Goal: Task Accomplishment & Management: Manage account settings

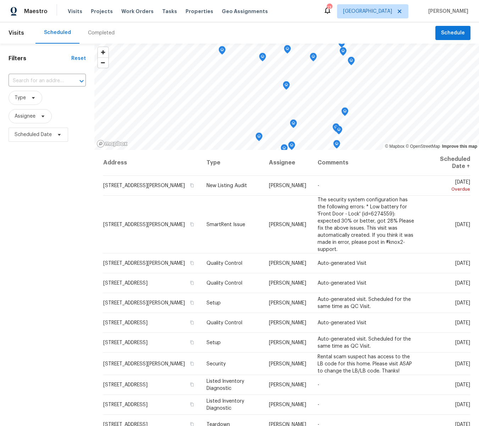
scroll to position [134, 0]
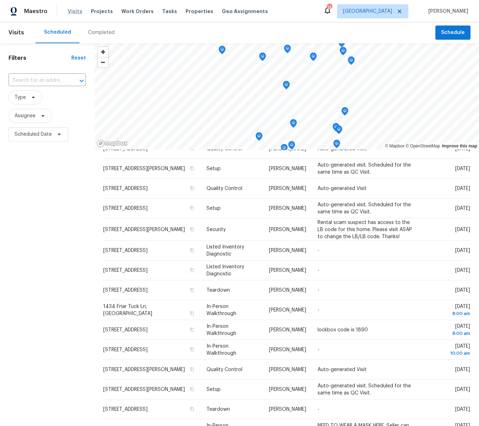
click at [72, 13] on span "Visits" at bounding box center [75, 11] width 15 height 7
click at [74, 12] on span "Visits" at bounding box center [75, 11] width 15 height 7
click at [44, 116] on icon at bounding box center [43, 116] width 6 height 6
type input "brad.baum"
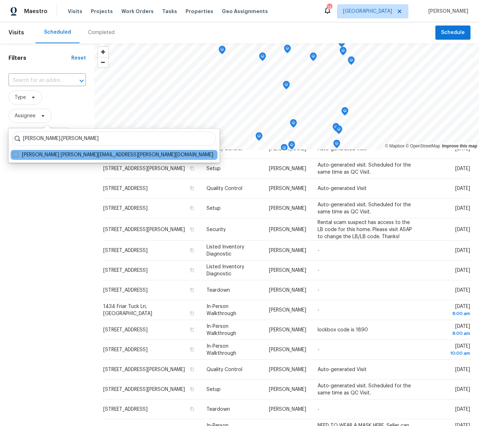
click at [16, 155] on span at bounding box center [16, 155] width 6 height 6
click at [16, 155] on input "Brad Baum brad.baum@opendoor.com" at bounding box center [15, 153] width 5 height 5
checkbox input "true"
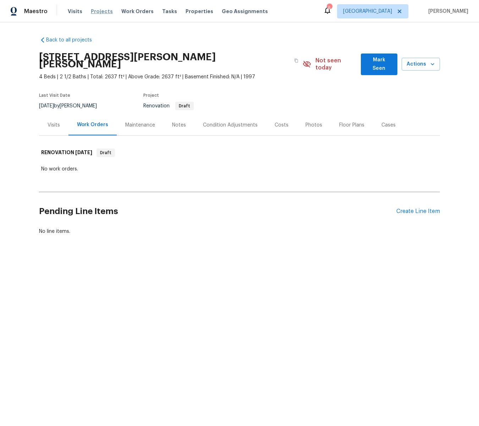
click at [104, 11] on span "Projects" at bounding box center [102, 11] width 22 height 7
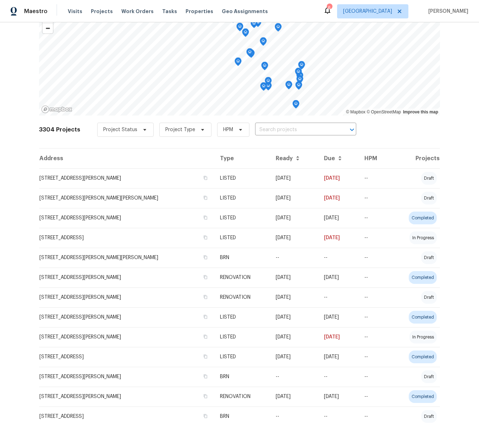
scroll to position [44, 0]
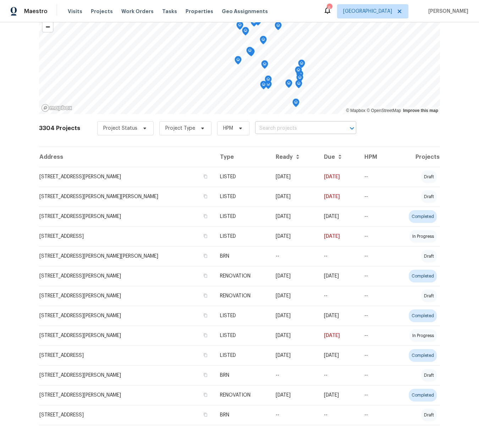
click at [278, 130] on input "text" at bounding box center [295, 128] width 81 height 11
type input "jacob"
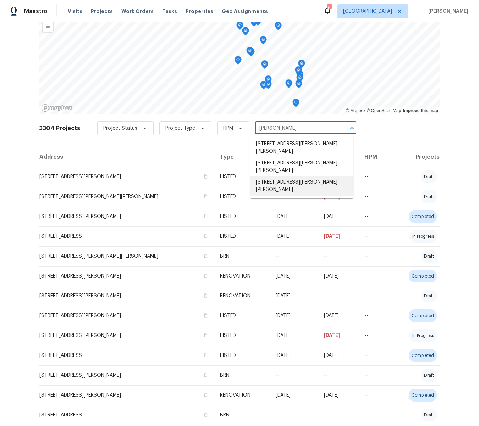
click at [297, 182] on li "[STREET_ADDRESS][PERSON_NAME][PERSON_NAME]" at bounding box center [301, 186] width 103 height 19
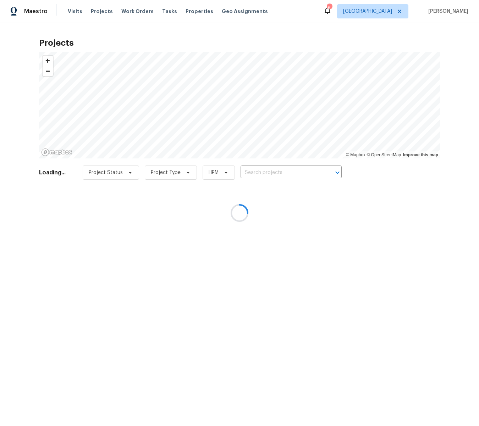
type input "[STREET_ADDRESS][PERSON_NAME][PERSON_NAME]"
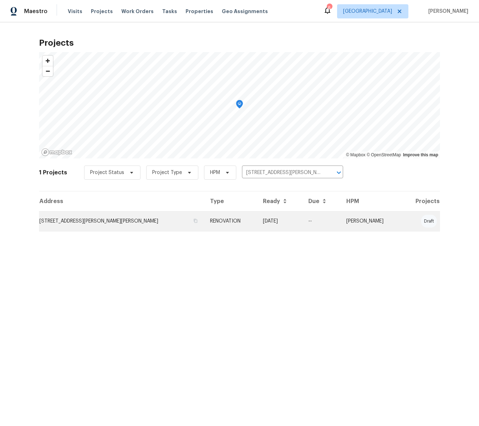
click at [102, 222] on td "[STREET_ADDRESS][PERSON_NAME][PERSON_NAME]" at bounding box center [121, 221] width 165 height 20
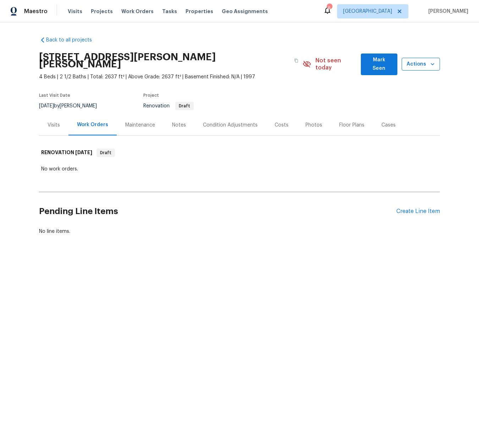
click at [435, 61] on icon "button" at bounding box center [432, 64] width 7 height 7
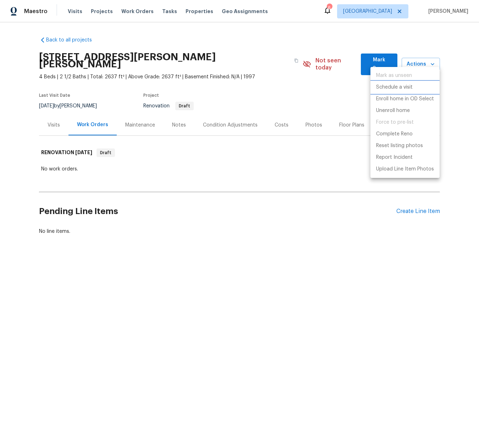
click at [399, 87] on p "Schedule a visit" at bounding box center [394, 87] width 37 height 7
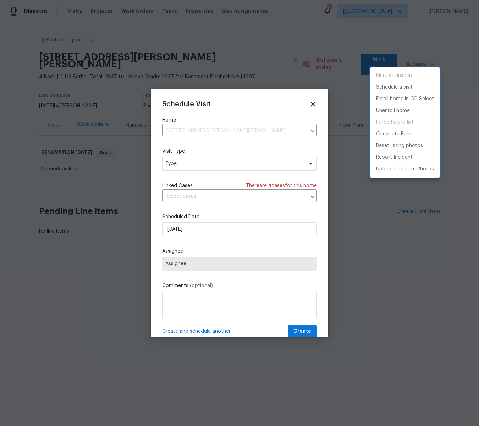
click at [178, 162] on div at bounding box center [239, 213] width 479 height 426
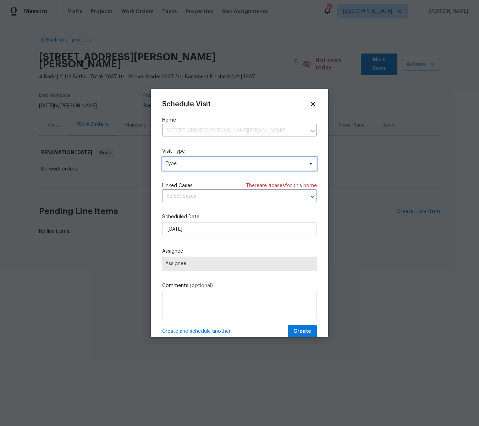
click at [178, 162] on span "Type" at bounding box center [234, 163] width 138 height 7
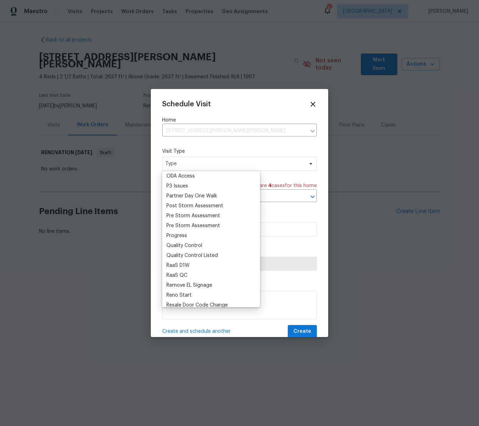
scroll to position [419, 0]
click at [175, 233] on div "Progress" at bounding box center [176, 235] width 21 height 7
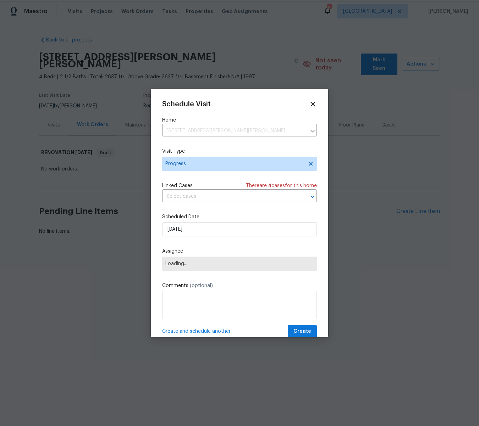
scroll to position [0, 0]
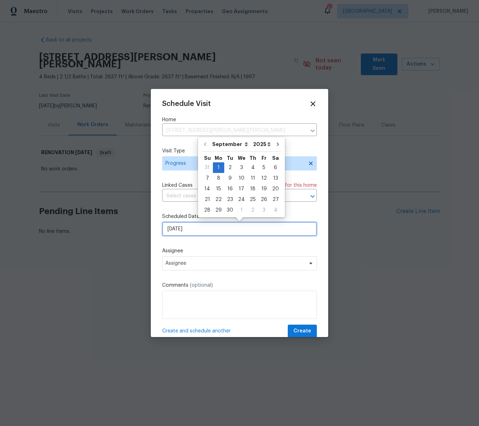
click at [198, 230] on input "9/1/2025" at bounding box center [239, 229] width 155 height 14
click at [228, 167] on div "2" at bounding box center [229, 168] width 11 height 10
type input "9/2/2025"
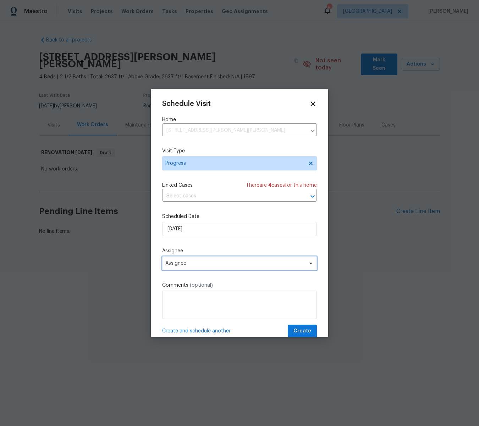
click at [171, 264] on span "Assignee" at bounding box center [234, 264] width 139 height 6
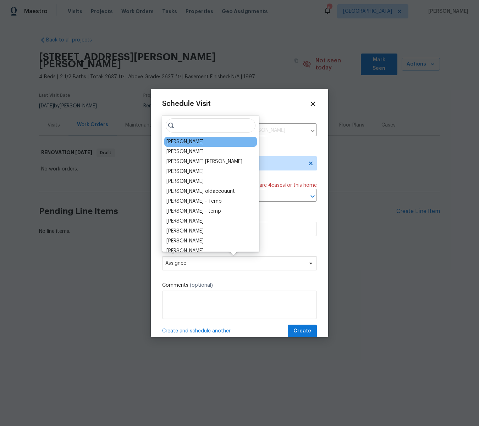
click at [205, 144] on div "[PERSON_NAME]" at bounding box center [210, 142] width 93 height 10
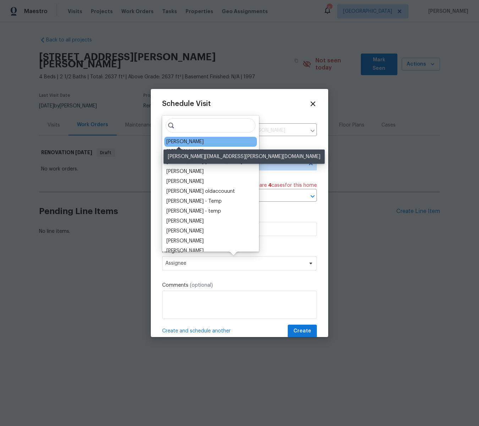
click at [171, 142] on div "[PERSON_NAME]" at bounding box center [184, 141] width 37 height 7
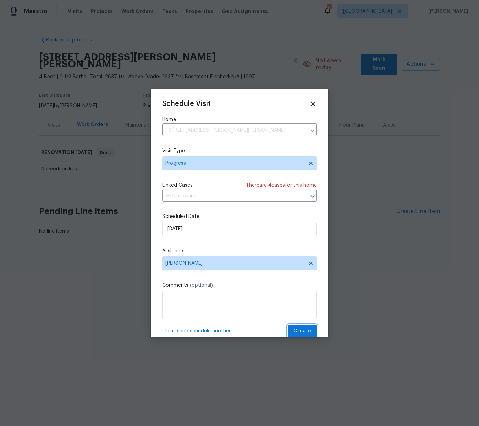
click at [302, 332] on span "Create" at bounding box center [302, 331] width 18 height 9
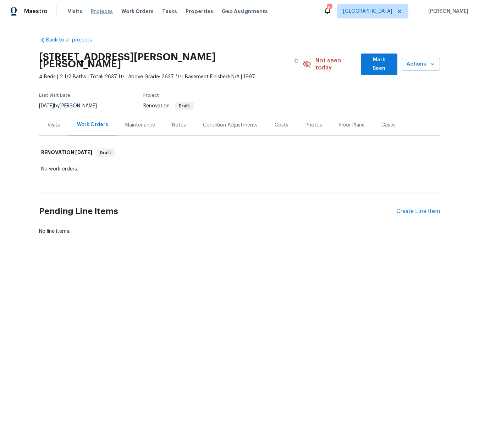
click at [98, 9] on span "Projects" at bounding box center [102, 11] width 22 height 7
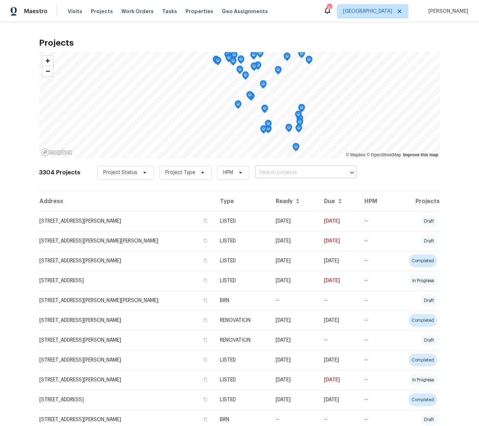
click at [282, 172] on input "text" at bounding box center [295, 172] width 81 height 11
type input "cobbler"
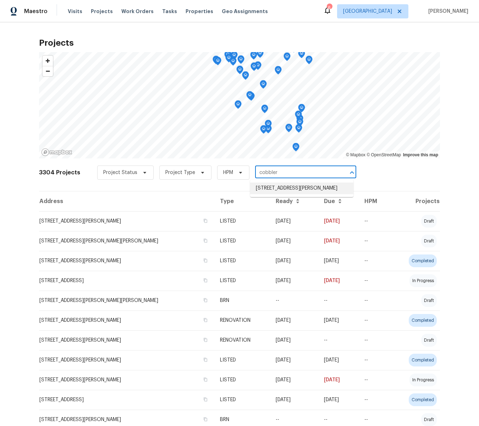
click at [280, 189] on li "1004 Cobbler Ln, Saint Peters, MO 63303" at bounding box center [301, 189] width 103 height 12
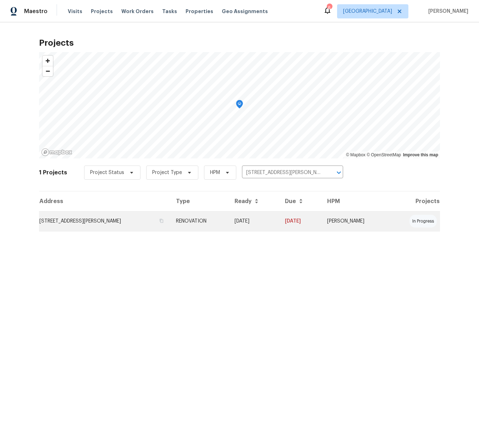
click at [129, 218] on td "1004 Cobbler Ln, Saint Peters, MO 63303" at bounding box center [104, 221] width 131 height 20
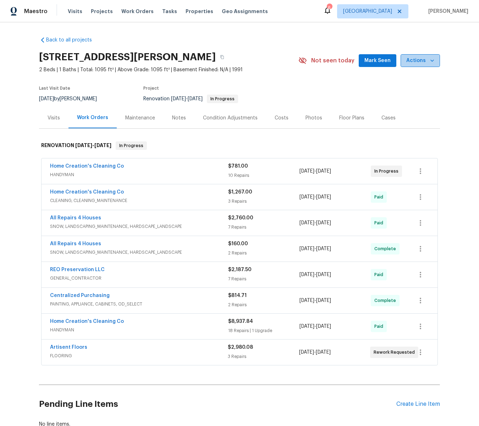
click at [435, 59] on icon "button" at bounding box center [432, 60] width 7 height 7
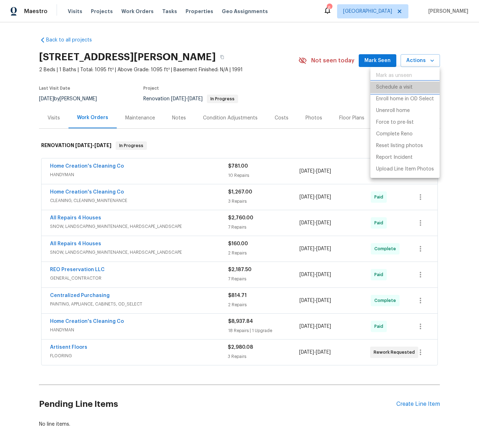
click at [400, 87] on p "Schedule a visit" at bounding box center [394, 87] width 37 height 7
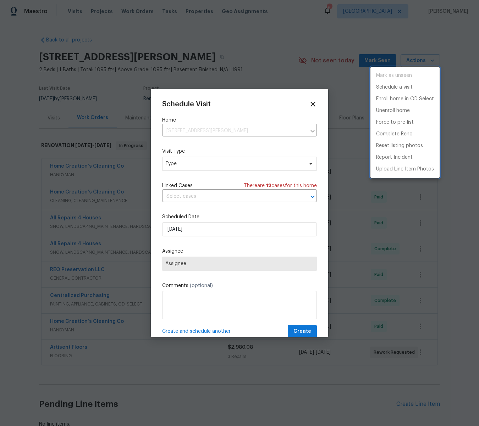
click at [180, 162] on div at bounding box center [239, 213] width 479 height 426
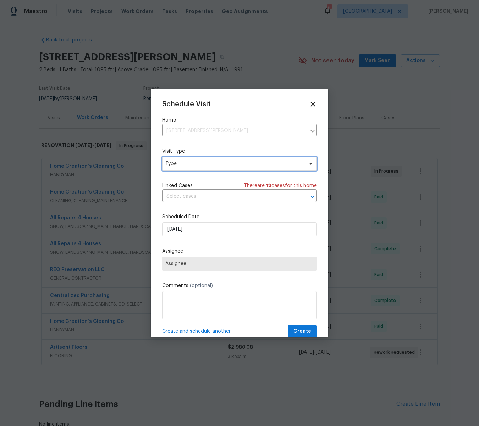
click at [178, 162] on span "Type" at bounding box center [234, 163] width 138 height 7
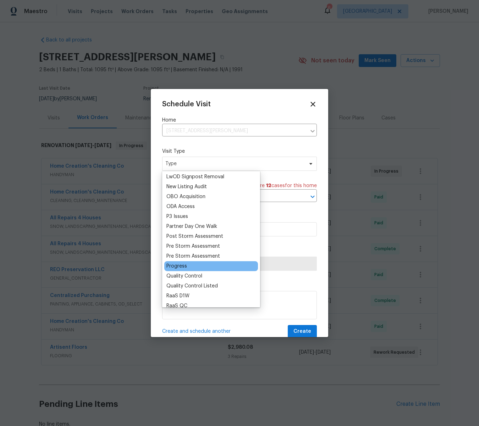
scroll to position [389, 0]
click at [177, 263] on div "Progress" at bounding box center [176, 265] width 21 height 7
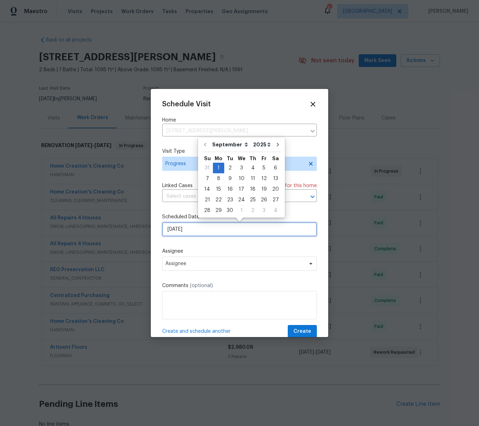
click at [187, 230] on input "9/1/2025" at bounding box center [239, 229] width 155 height 14
click at [222, 165] on div "1" at bounding box center [218, 168] width 11 height 10
click at [229, 166] on div "2" at bounding box center [229, 168] width 11 height 10
type input "9/2/2025"
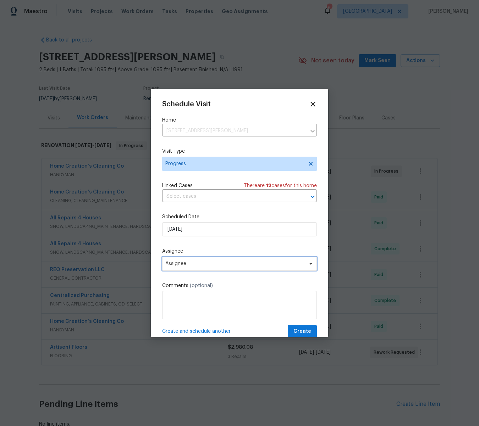
click at [197, 264] on span "Assignee" at bounding box center [234, 264] width 139 height 6
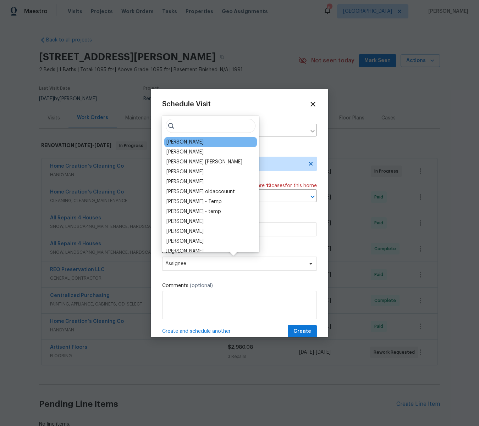
click at [190, 144] on div "[PERSON_NAME]" at bounding box center [184, 142] width 37 height 7
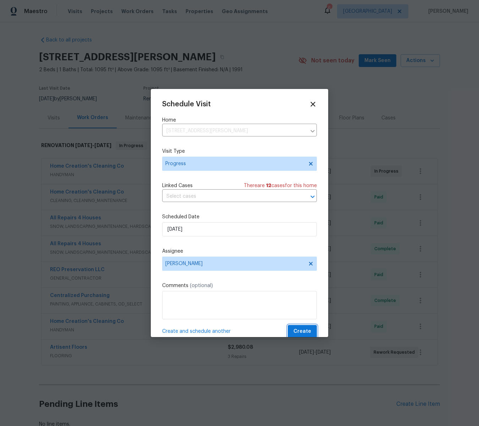
click at [308, 332] on span "Create" at bounding box center [302, 331] width 18 height 9
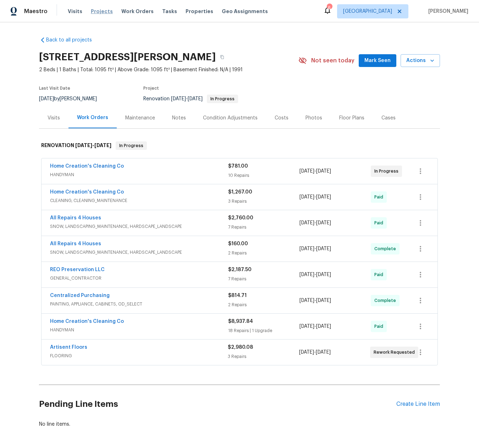
click at [93, 11] on span "Projects" at bounding box center [102, 11] width 22 height 7
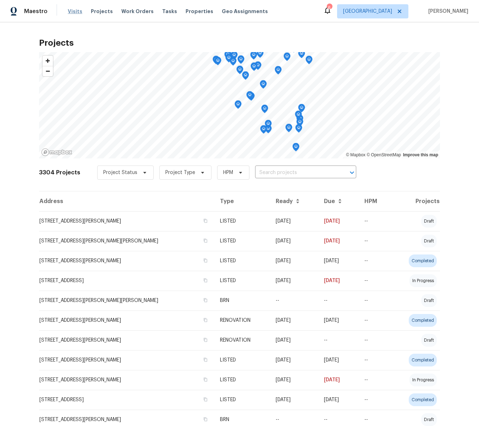
click at [70, 10] on span "Visits" at bounding box center [75, 11] width 15 height 7
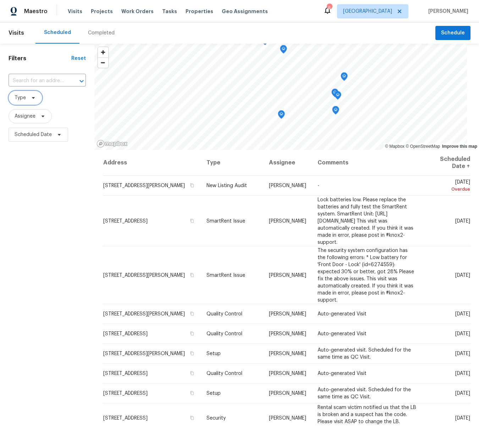
click at [32, 96] on icon at bounding box center [34, 98] width 6 height 6
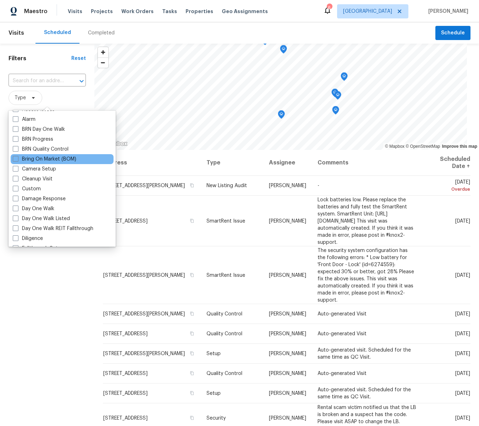
scroll to position [38, 0]
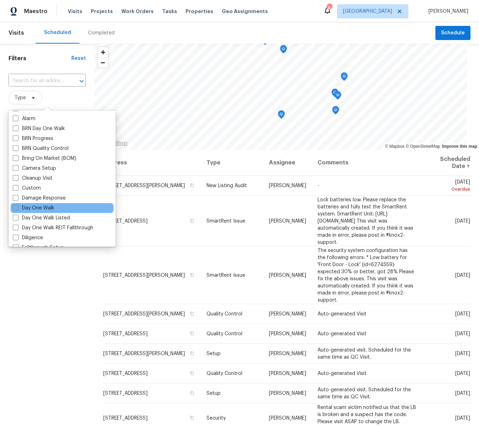
click at [16, 208] on span at bounding box center [16, 208] width 6 height 6
click at [16, 208] on input "Day One Walk" at bounding box center [15, 207] width 5 height 5
checkbox input "true"
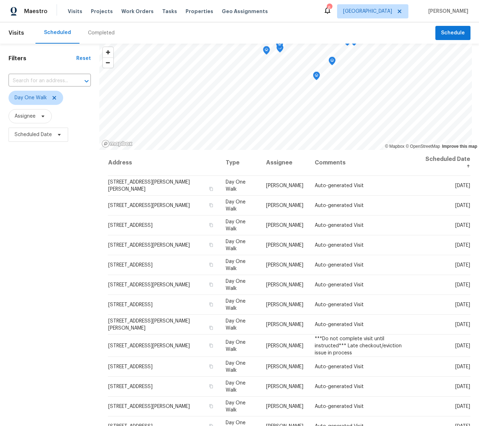
click at [13, 294] on div "Filters Reset ​ Day One Walk Assignee Scheduled Date" at bounding box center [49, 268] width 99 height 448
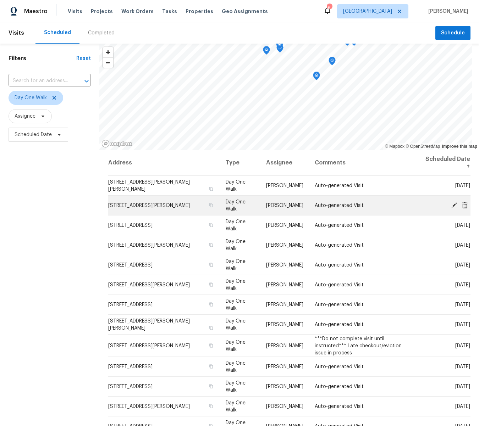
scroll to position [0, 0]
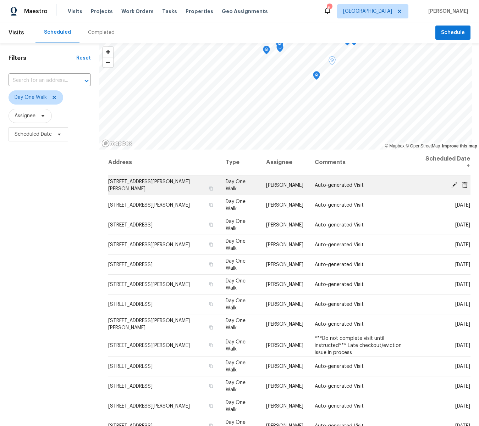
click at [453, 186] on icon at bounding box center [454, 185] width 6 height 6
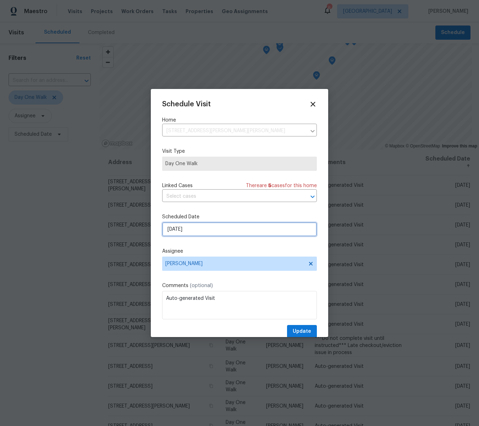
click at [189, 231] on input "9/5/2025" at bounding box center [239, 229] width 155 height 14
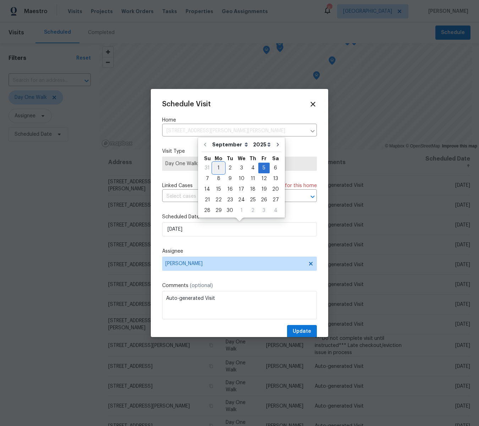
click at [220, 168] on div "1" at bounding box center [218, 168] width 11 height 10
type input "9/1/2025"
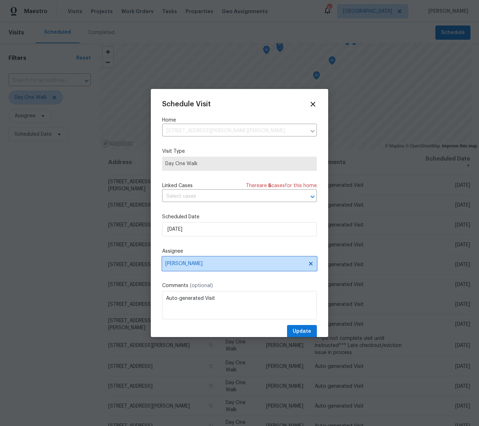
click at [191, 262] on span "[PERSON_NAME]" at bounding box center [234, 264] width 139 height 6
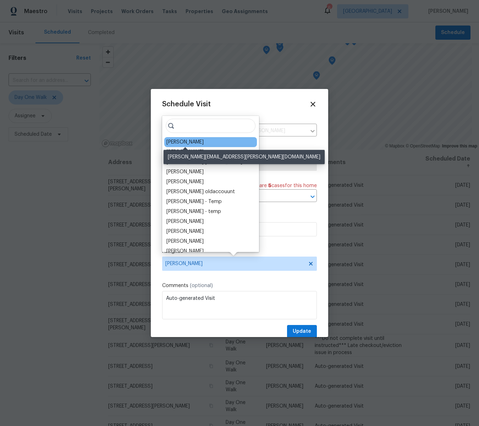
click at [193, 144] on div "Michael Gruener" at bounding box center [184, 142] width 37 height 7
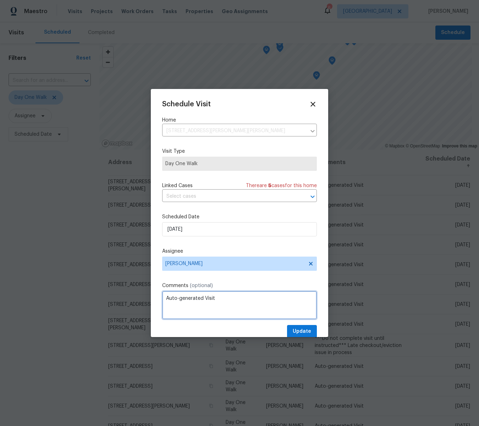
drag, startPoint x: 222, startPoint y: 300, endPoint x: 159, endPoint y: 299, distance: 62.8
click at [159, 299] on div "Schedule Visit Home 11525 Ivy Green Dr, Bridgeton, MO 63044 ​ Visit Type Day On…" at bounding box center [239, 213] width 177 height 248
type textarea "Schedule D0W, home should be vacant but does not fund until 9/4"
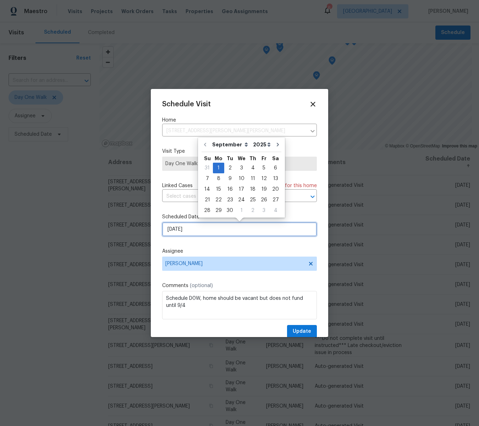
click at [186, 233] on input "9/1/2025" at bounding box center [239, 229] width 155 height 14
click at [228, 166] on div "2" at bounding box center [229, 168] width 11 height 10
type input "9/2/2025"
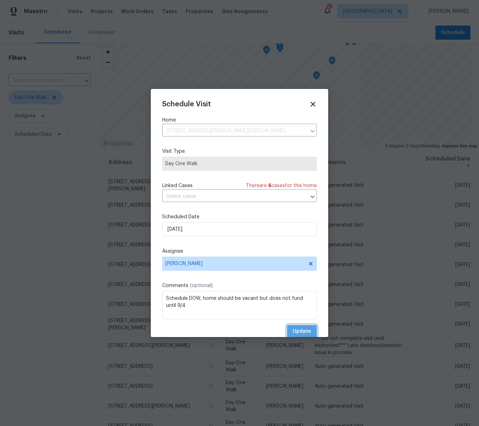
click at [303, 330] on span "Update" at bounding box center [302, 331] width 18 height 9
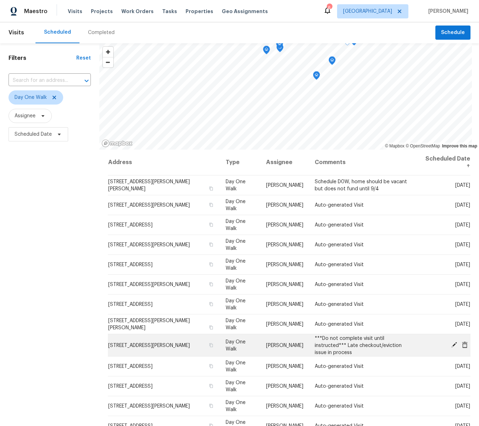
click at [453, 344] on icon at bounding box center [454, 345] width 6 height 6
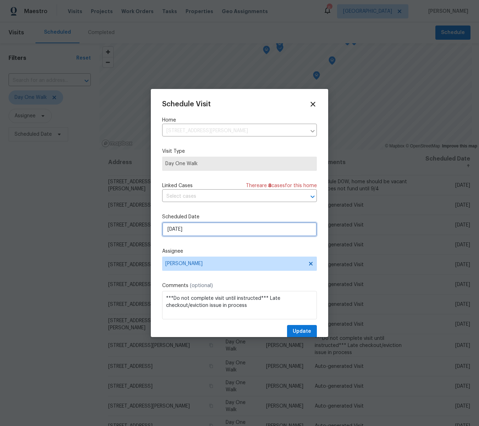
select select "9"
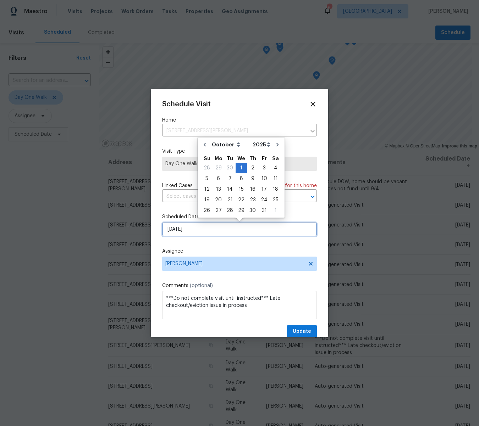
click at [201, 227] on input "10/1/2025" at bounding box center [239, 229] width 155 height 14
click at [276, 144] on icon "Go to next month" at bounding box center [278, 145] width 6 height 6
type input "11/1/2025"
select select "10"
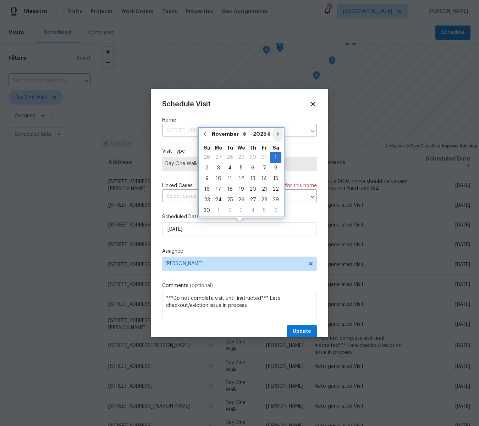
click at [276, 144] on div "Sa" at bounding box center [275, 147] width 11 height 11
click at [277, 133] on icon "Go to next month" at bounding box center [278, 134] width 2 height 4
type input "12/1/2025"
select select "11"
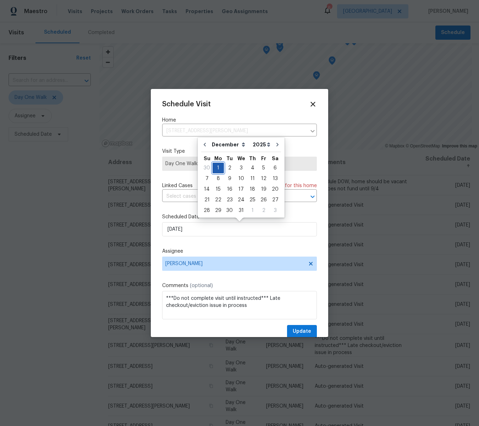
click at [220, 167] on div "1" at bounding box center [217, 168] width 11 height 10
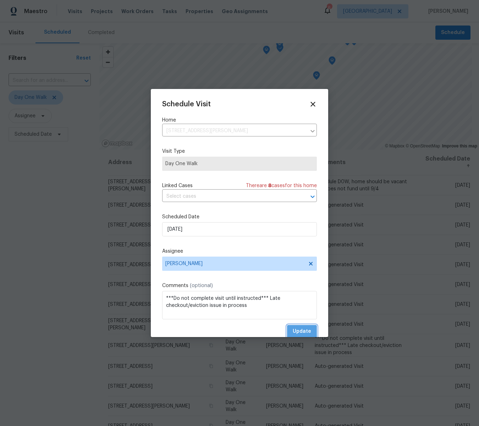
click at [299, 330] on span "Update" at bounding box center [302, 331] width 18 height 9
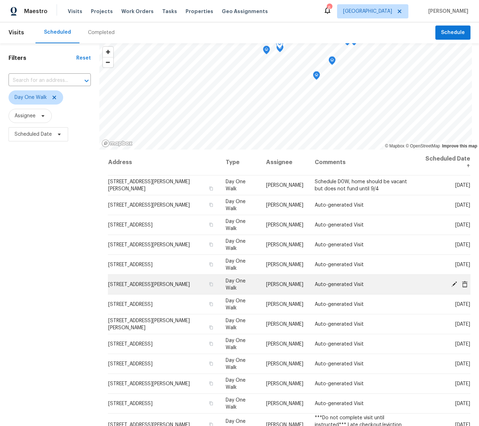
scroll to position [1, 0]
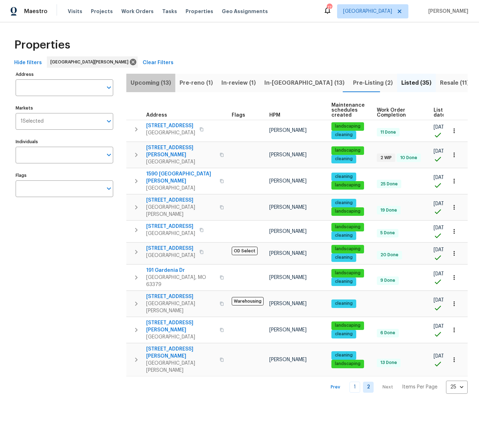
click at [153, 82] on span "Upcoming (13)" at bounding box center [151, 83] width 40 height 10
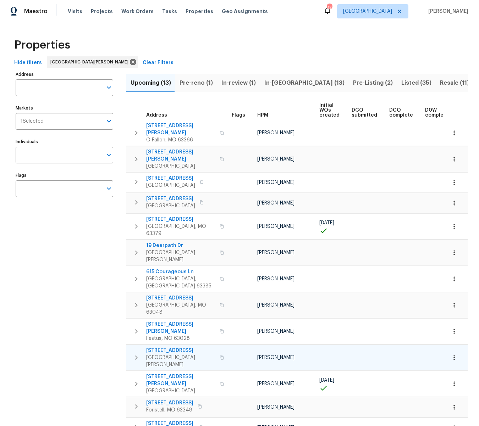
click at [165, 347] on span "111 Barrington Dr" at bounding box center [180, 350] width 69 height 7
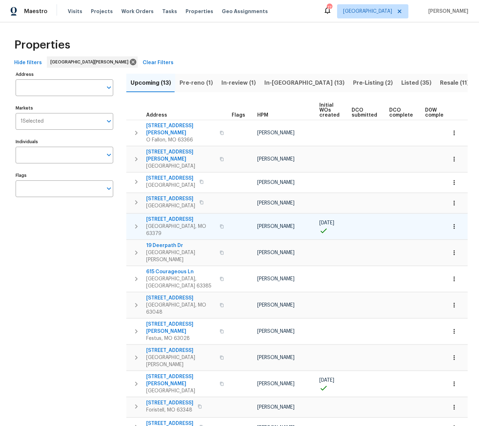
click at [165, 216] on span "405 Excalibur Blvd" at bounding box center [180, 219] width 69 height 7
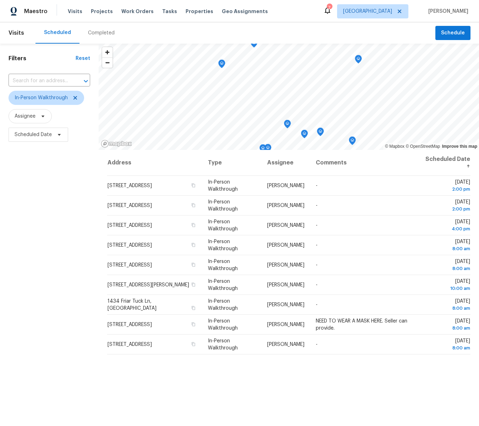
scroll to position [65, 0]
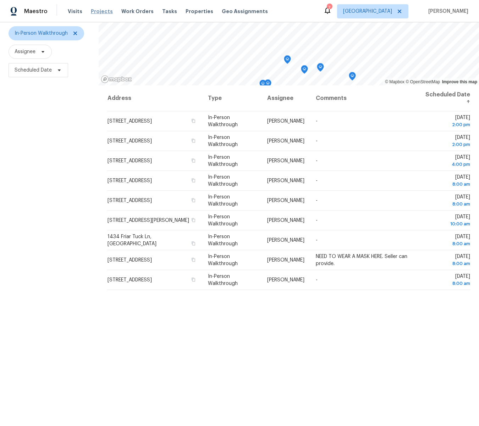
click at [99, 10] on span "Projects" at bounding box center [102, 11] width 22 height 7
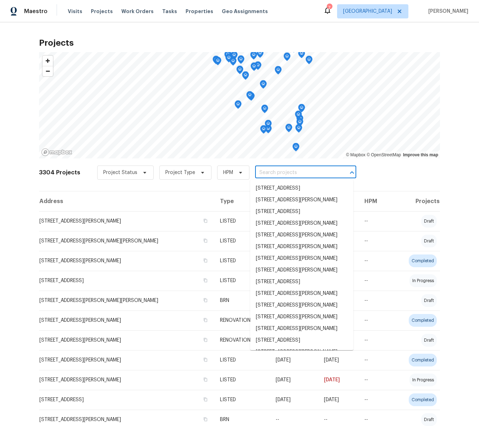
click at [287, 175] on input "text" at bounding box center [295, 172] width 81 height 11
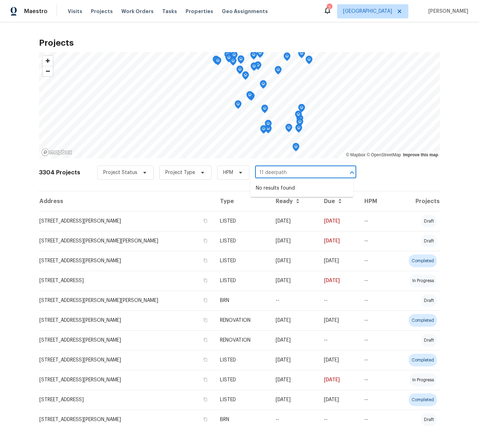
type input "11 deerpath"
click at [291, 172] on input "text" at bounding box center [295, 172] width 81 height 11
type input "11 deerpath"
type input "19 deer"
click at [288, 189] on li "19 Deerpath Dr, Saint Peters, MO 63376" at bounding box center [301, 189] width 103 height 12
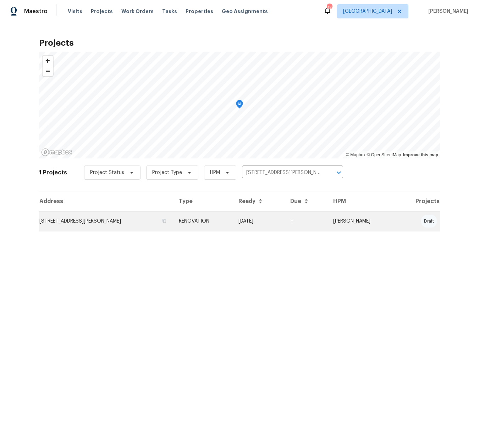
click at [105, 220] on td "19 Deerpath Dr, Saint Peters, MO 63376" at bounding box center [106, 221] width 134 height 20
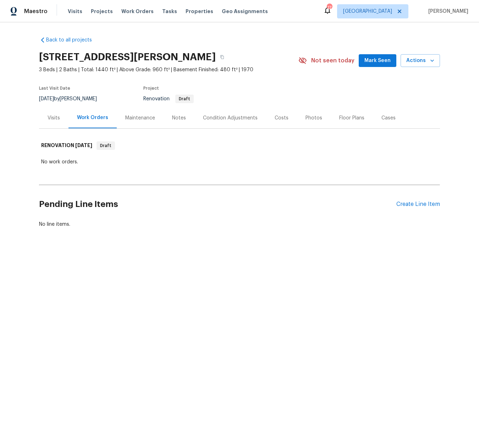
click at [228, 117] on div "Condition Adjustments" at bounding box center [230, 118] width 55 height 7
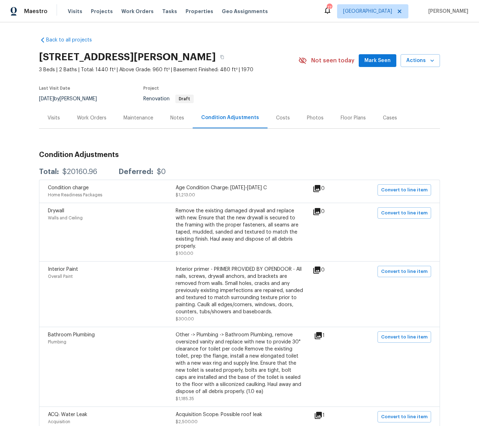
click at [54, 117] on div "Visits" at bounding box center [54, 118] width 12 height 7
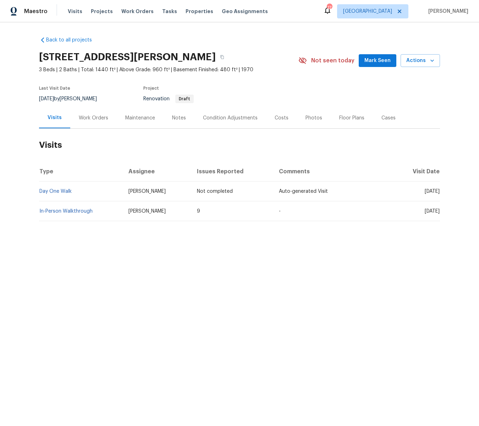
click at [235, 116] on div "Condition Adjustments" at bounding box center [230, 118] width 55 height 7
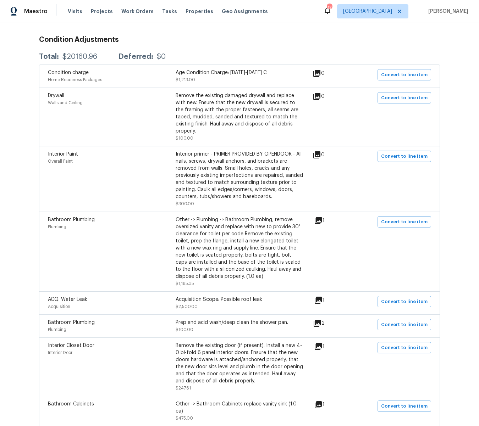
scroll to position [118, 0]
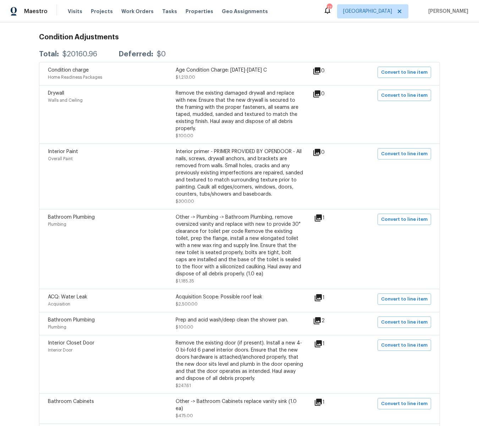
click at [321, 215] on icon at bounding box center [318, 218] width 7 height 7
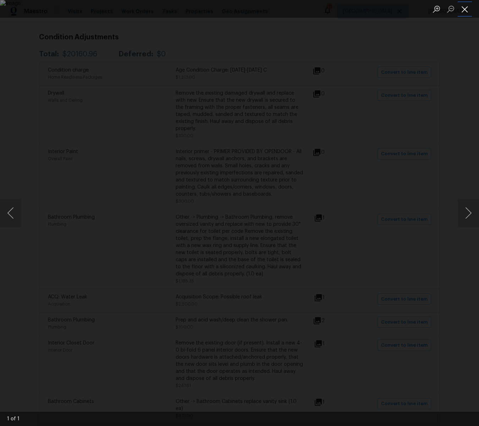
click at [462, 10] on button "Close lightbox" at bounding box center [465, 9] width 14 height 12
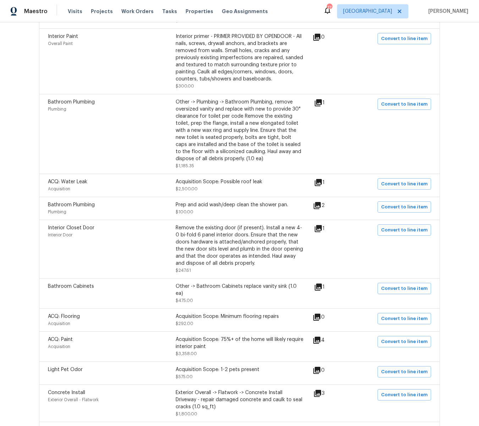
scroll to position [241, 0]
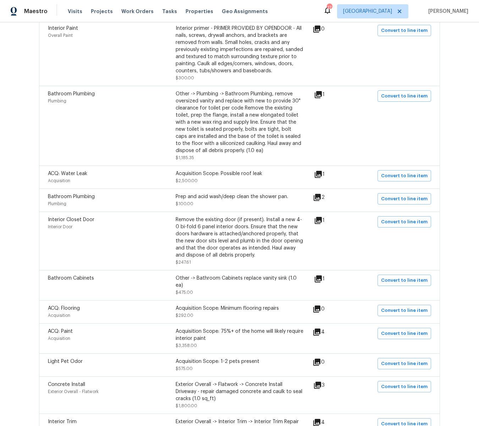
click at [321, 171] on icon at bounding box center [318, 174] width 7 height 7
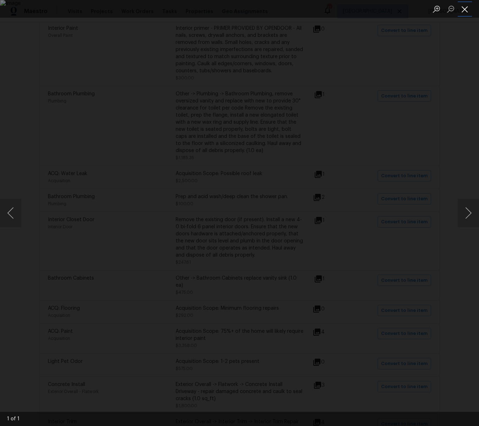
click at [467, 10] on button "Close lightbox" at bounding box center [465, 9] width 14 height 12
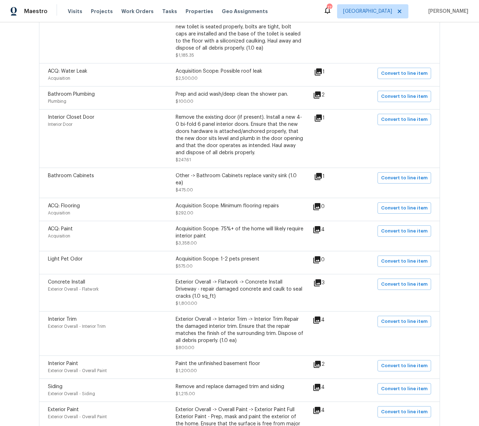
scroll to position [350, 0]
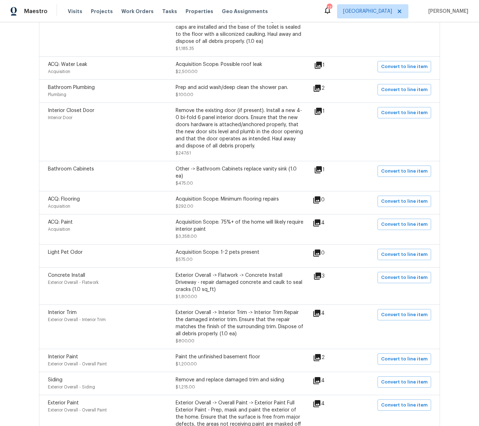
click at [320, 220] on icon at bounding box center [316, 223] width 7 height 7
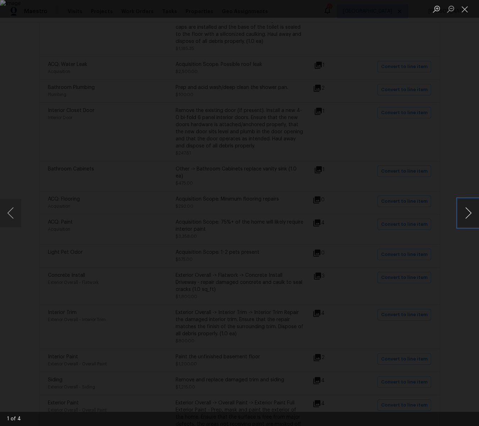
click at [466, 213] on button "Next image" at bounding box center [468, 213] width 21 height 28
click at [13, 212] on button "Previous image" at bounding box center [10, 213] width 21 height 28
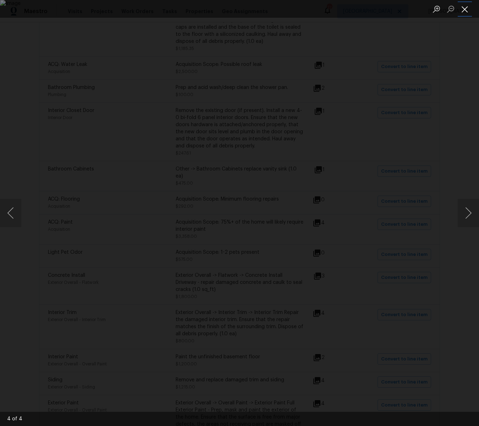
click at [467, 12] on button "Close lightbox" at bounding box center [465, 9] width 14 height 12
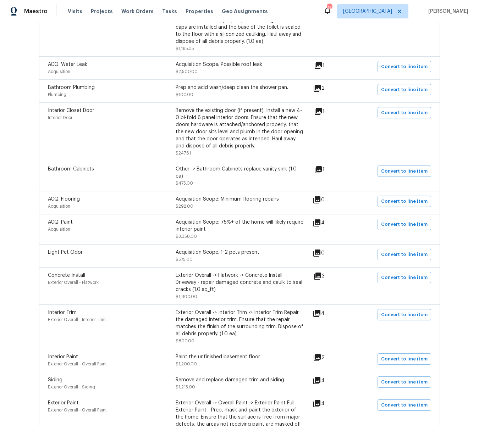
click at [321, 273] on icon at bounding box center [317, 276] width 7 height 7
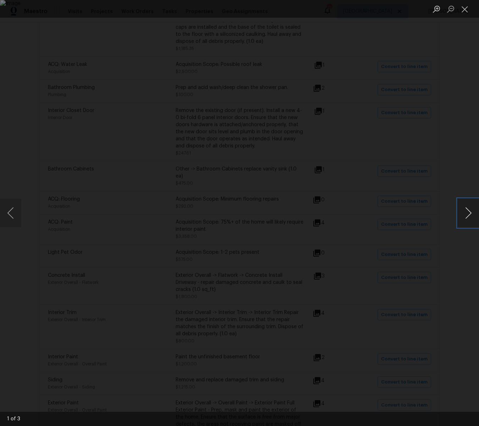
click at [465, 214] on button "Next image" at bounding box center [468, 213] width 21 height 28
click at [465, 9] on button "Close lightbox" at bounding box center [465, 9] width 14 height 12
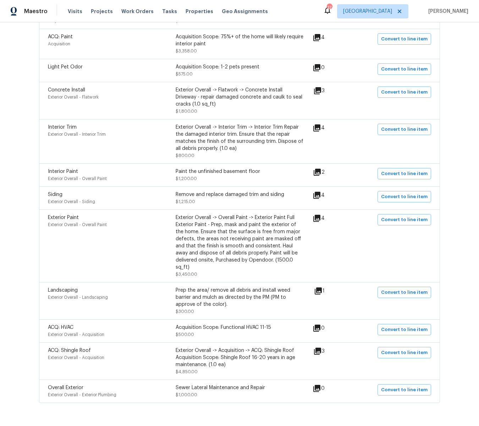
scroll to position [537, 0]
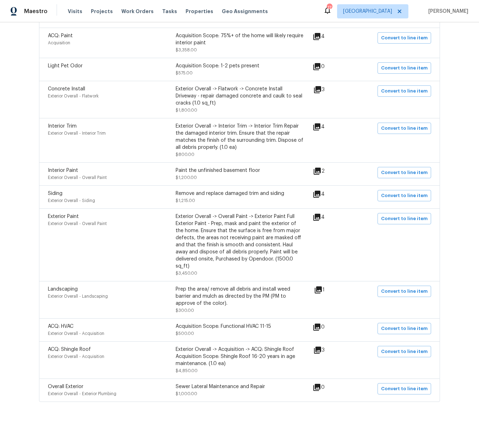
click at [320, 214] on icon at bounding box center [316, 217] width 7 height 7
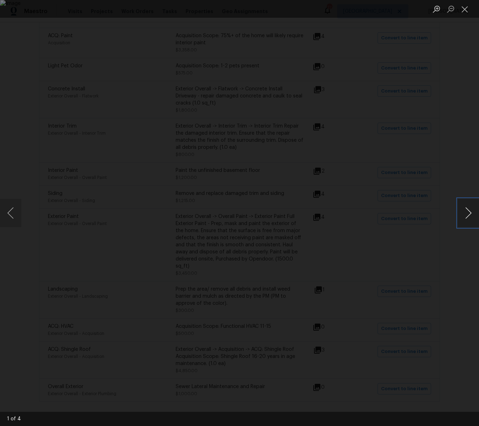
click at [470, 214] on button "Next image" at bounding box center [468, 213] width 21 height 28
click at [465, 6] on button "Close lightbox" at bounding box center [465, 9] width 14 height 12
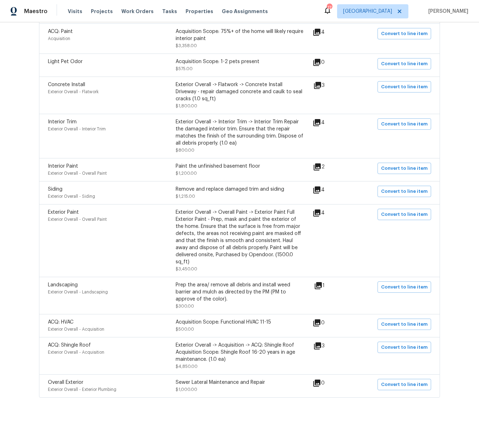
scroll to position [545, 0]
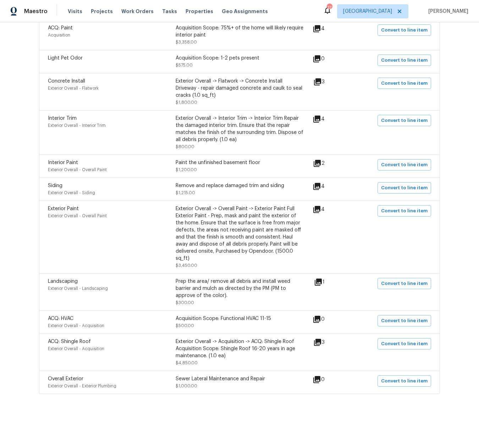
click at [321, 339] on icon at bounding box center [317, 342] width 7 height 7
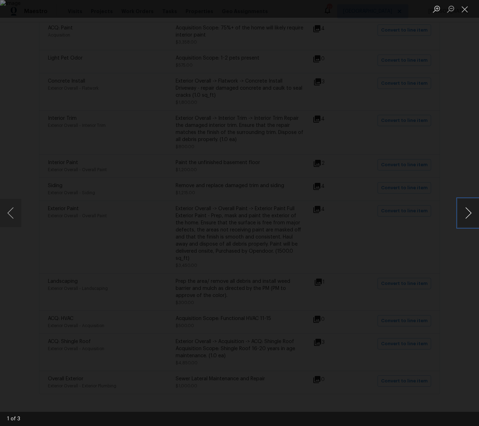
click at [466, 212] on button "Next image" at bounding box center [468, 213] width 21 height 28
click at [462, 9] on button "Close lightbox" at bounding box center [465, 9] width 14 height 12
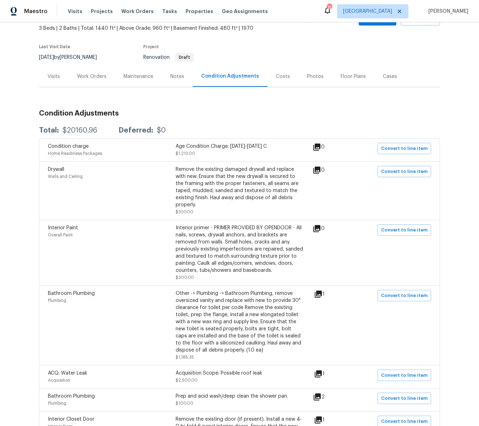
scroll to position [0, 0]
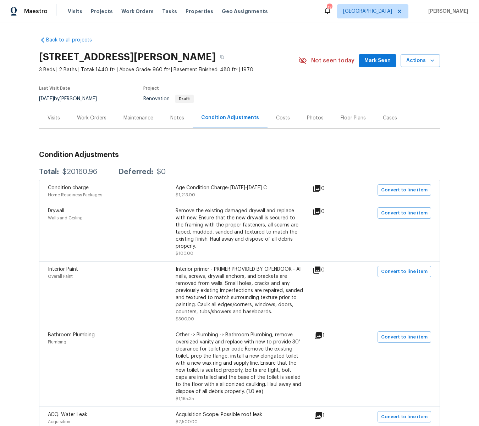
click at [279, 118] on div "Costs" at bounding box center [283, 118] width 14 height 7
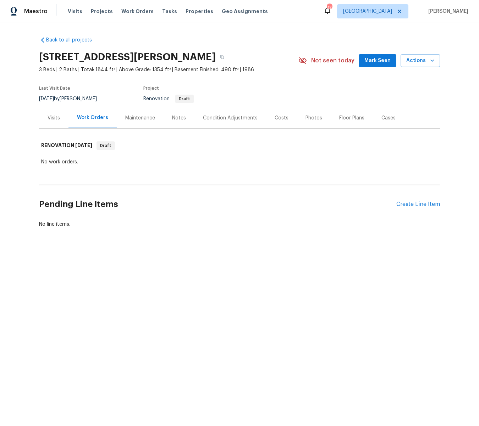
click at [56, 118] on div "Visits" at bounding box center [54, 118] width 12 height 7
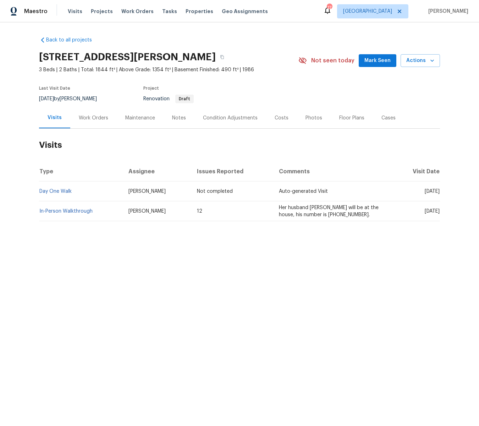
click at [276, 118] on div "Costs" at bounding box center [282, 118] width 14 height 7
click at [71, 10] on span "Visits" at bounding box center [75, 11] width 15 height 7
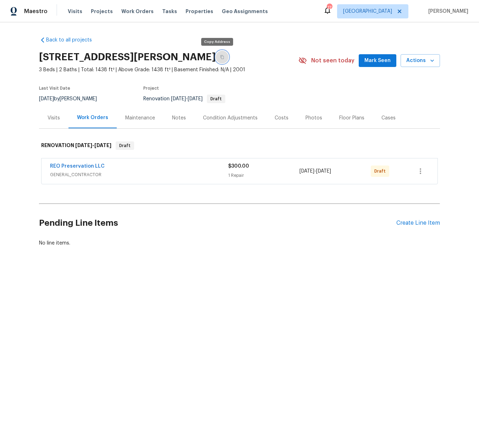
click at [220, 56] on icon "button" at bounding box center [222, 57] width 4 height 4
